Goal: Check status: Check status

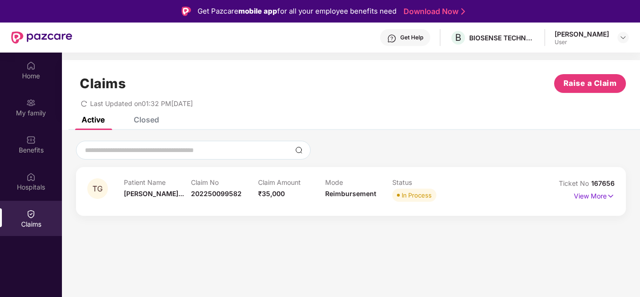
click at [609, 193] on img at bounding box center [611, 196] width 8 height 10
click at [148, 121] on div "Closed" at bounding box center [146, 119] width 25 height 9
click at [88, 121] on div "Active" at bounding box center [93, 119] width 23 height 9
click at [142, 120] on div "Closed" at bounding box center [146, 119] width 25 height 9
click at [93, 119] on div "Active" at bounding box center [93, 119] width 23 height 9
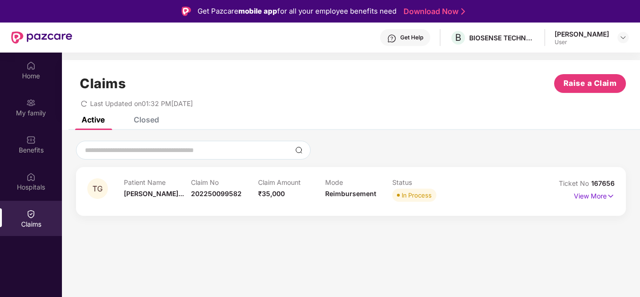
drag, startPoint x: 151, startPoint y: 121, endPoint x: 119, endPoint y: 121, distance: 31.5
click at [149, 121] on div "Closed" at bounding box center [146, 119] width 25 height 9
click at [102, 119] on div "Active" at bounding box center [93, 119] width 23 height 9
click at [150, 120] on div "Closed" at bounding box center [146, 119] width 25 height 9
click at [111, 120] on div "Active Closed" at bounding box center [114, 119] width 92 height 21
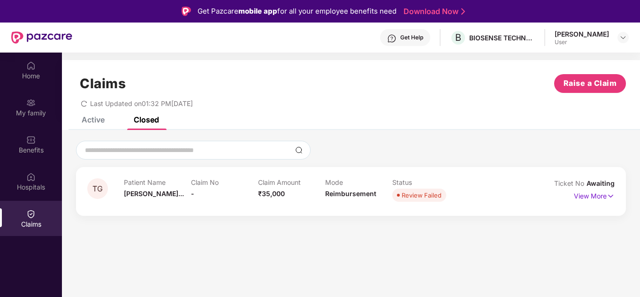
click at [92, 120] on div "Active" at bounding box center [93, 119] width 23 height 9
click at [597, 193] on p "View More" at bounding box center [594, 195] width 41 height 13
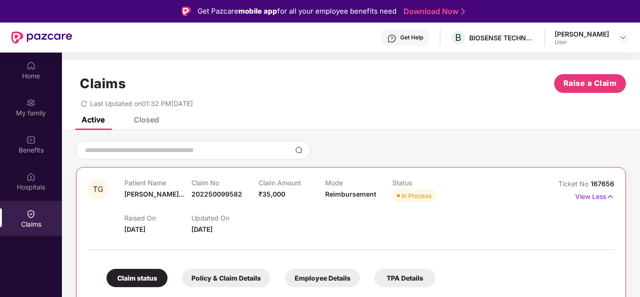
click at [142, 123] on div "Closed" at bounding box center [146, 119] width 25 height 9
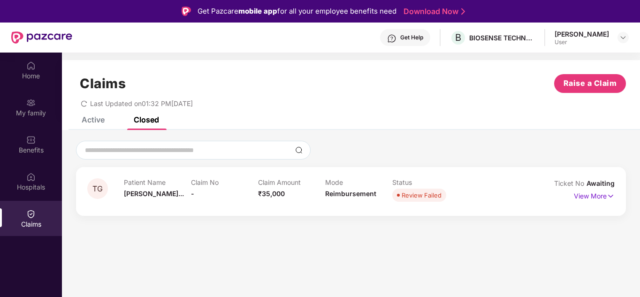
click at [99, 122] on div "Active" at bounding box center [93, 119] width 23 height 9
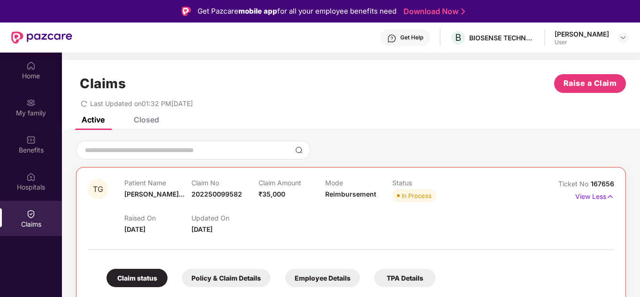
click at [152, 120] on div "Closed" at bounding box center [146, 119] width 25 height 9
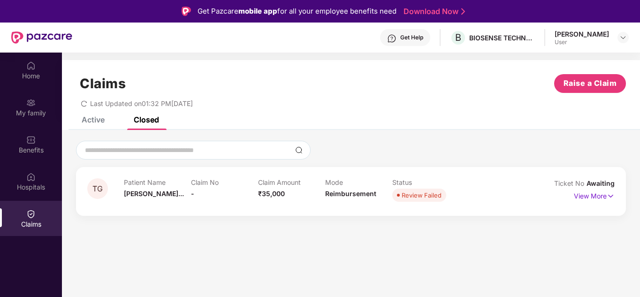
click at [93, 115] on div "Claims Raise a Claim Last Updated on 01:32 PM, 03 Sep 2025" at bounding box center [351, 88] width 578 height 57
click at [95, 123] on div "Active" at bounding box center [93, 119] width 23 height 9
click at [596, 196] on p "View More" at bounding box center [594, 195] width 41 height 13
